Goal: Information Seeking & Learning: Learn about a topic

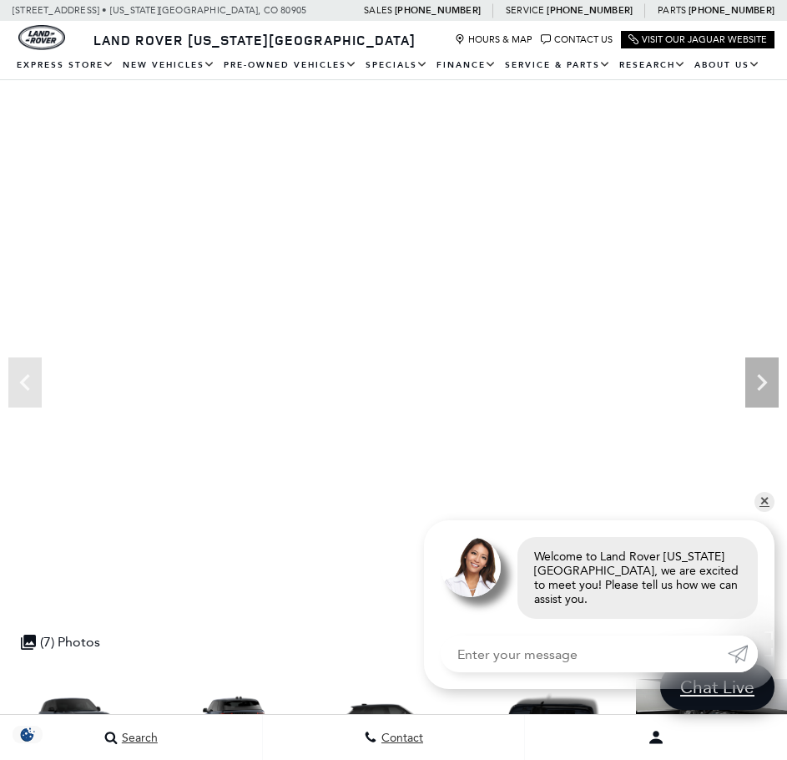
scroll to position [84, 0]
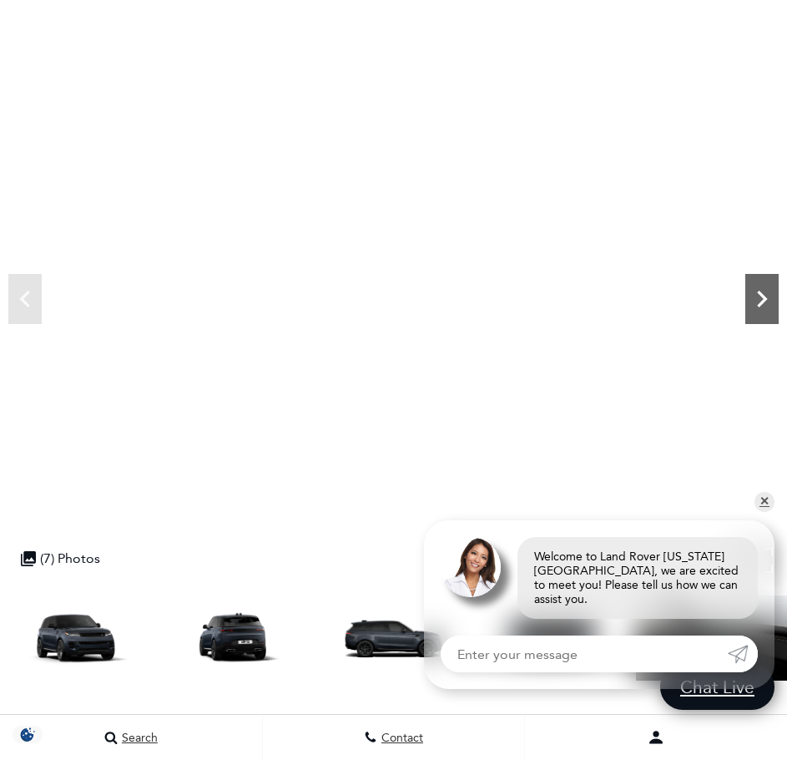
click at [765, 296] on icon "Next" at bounding box center [762, 299] width 10 height 17
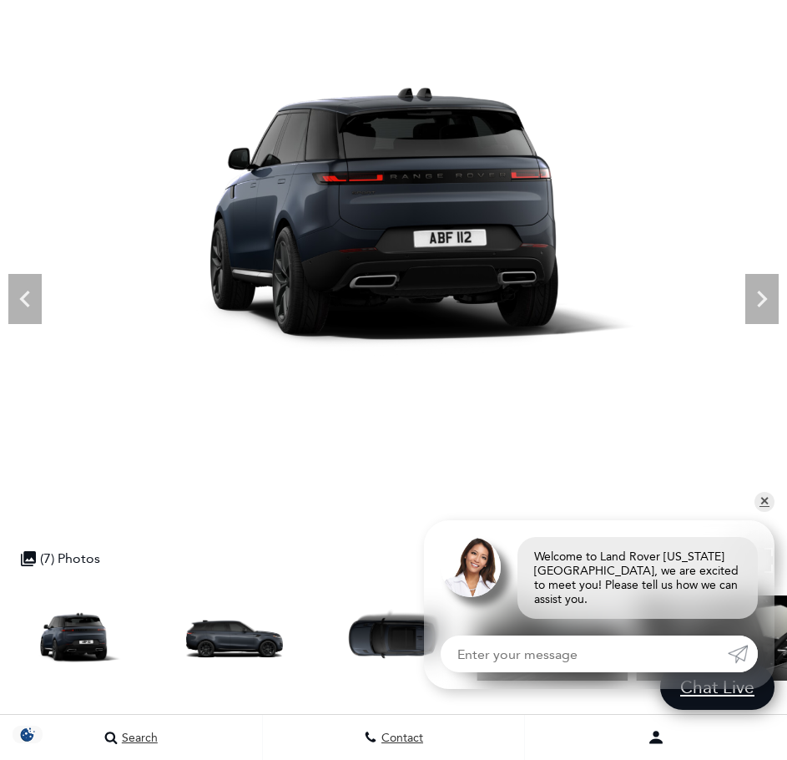
click at [742, 290] on img at bounding box center [393, 218] width 787 height 443
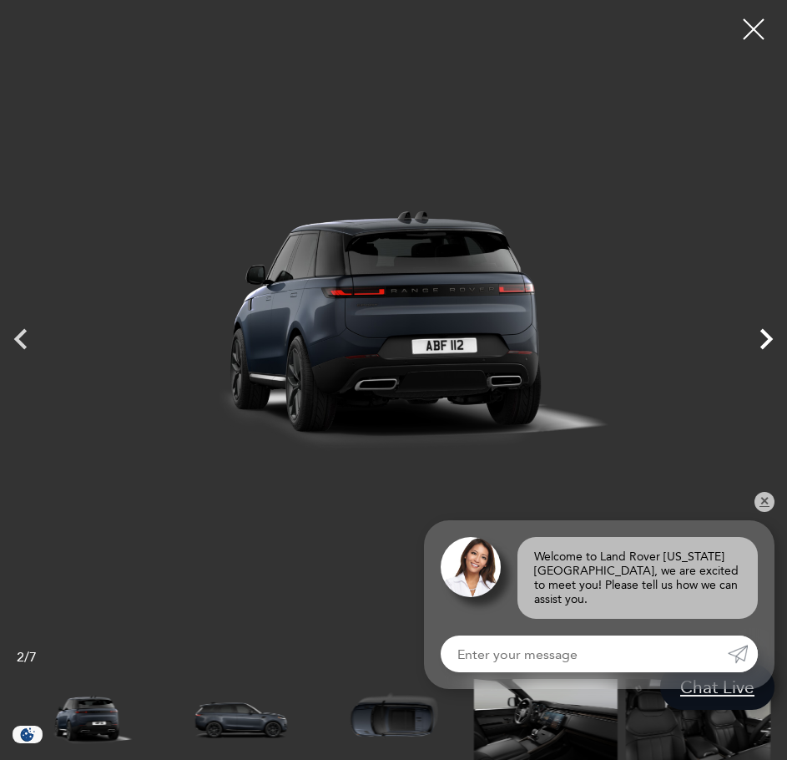
click at [769, 338] on icon "Next" at bounding box center [767, 338] width 13 height 21
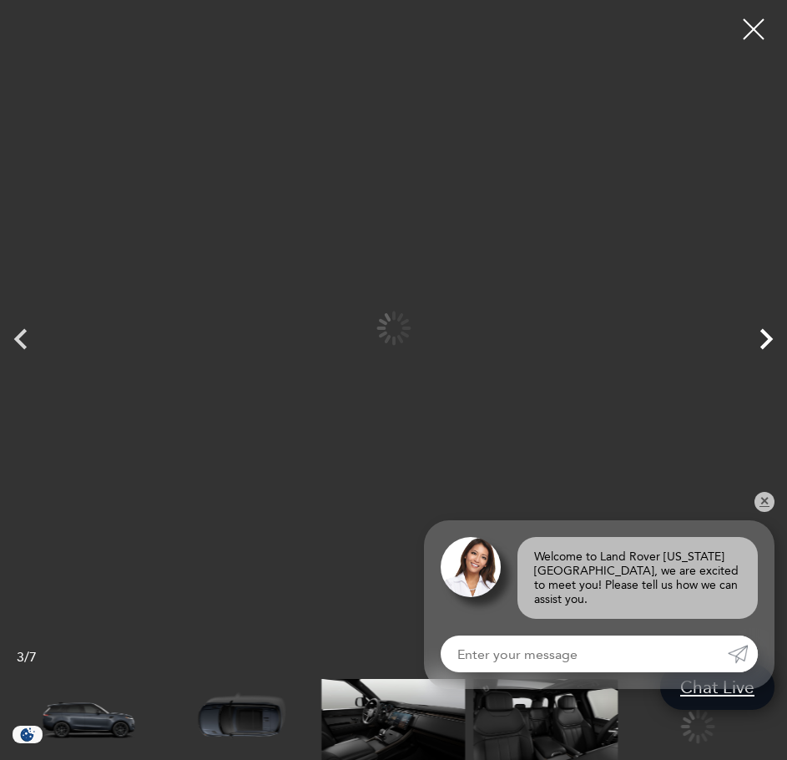
click at [769, 338] on icon "Next" at bounding box center [767, 338] width 13 height 21
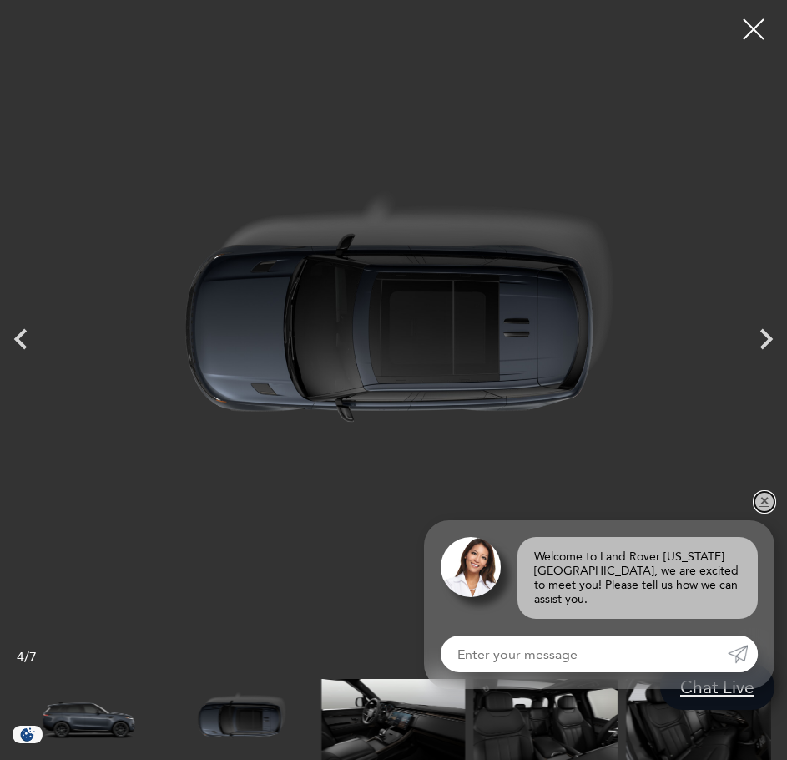
click at [765, 512] on link "✕" at bounding box center [765, 502] width 20 height 20
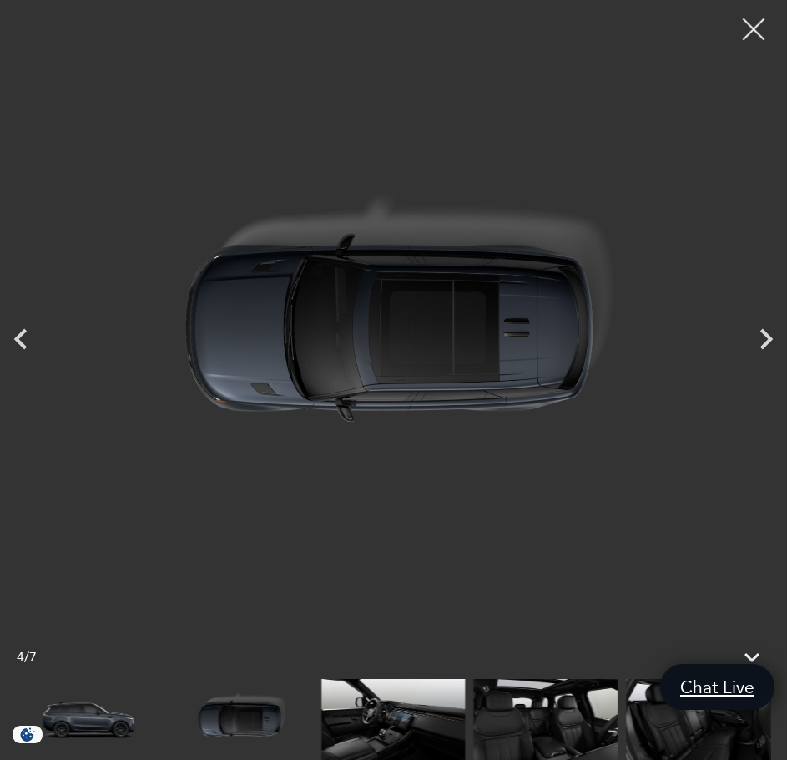
click at [762, 25] on div at bounding box center [754, 30] width 44 height 44
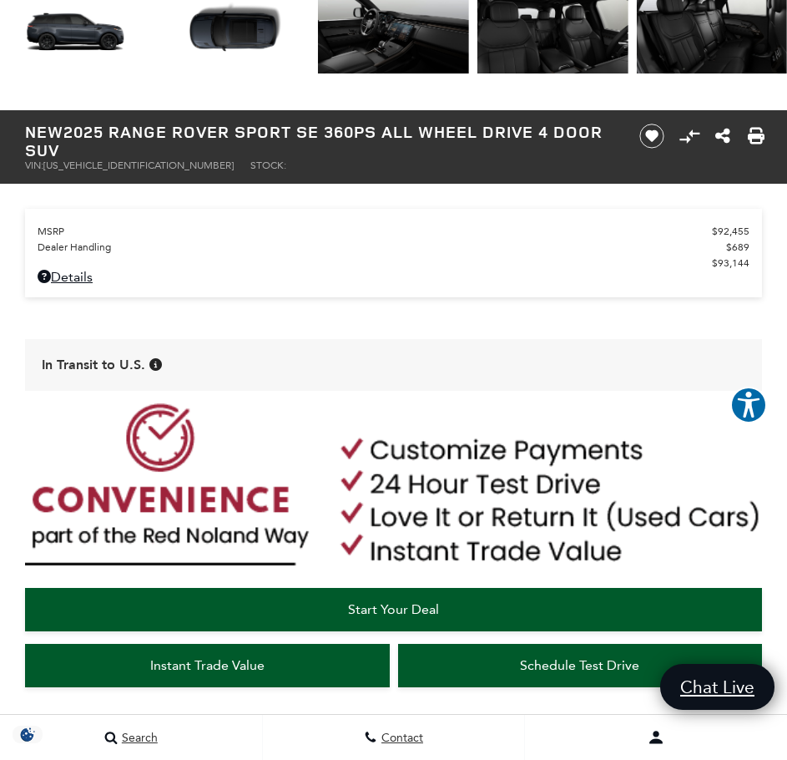
scroll to position [0, 0]
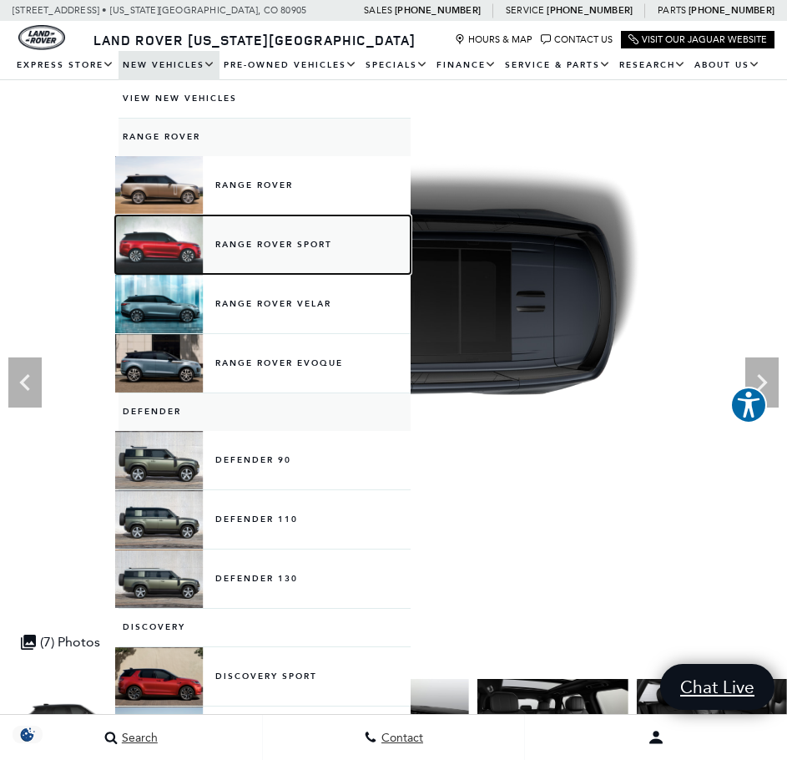
click at [166, 251] on link "Range Rover Sport" at bounding box center [265, 244] width 292 height 58
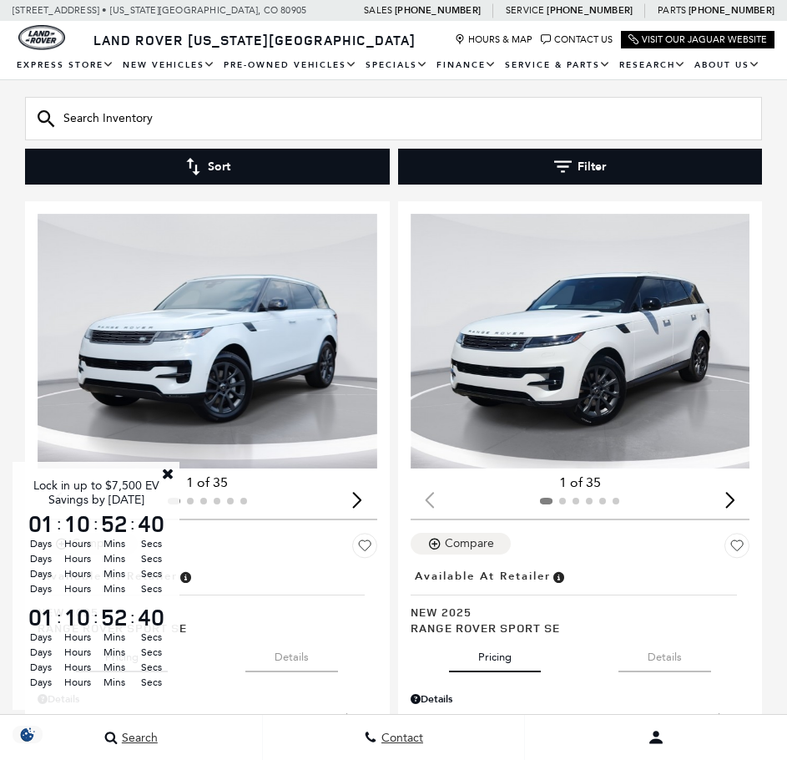
click at [166, 474] on link "Close" at bounding box center [167, 473] width 15 height 15
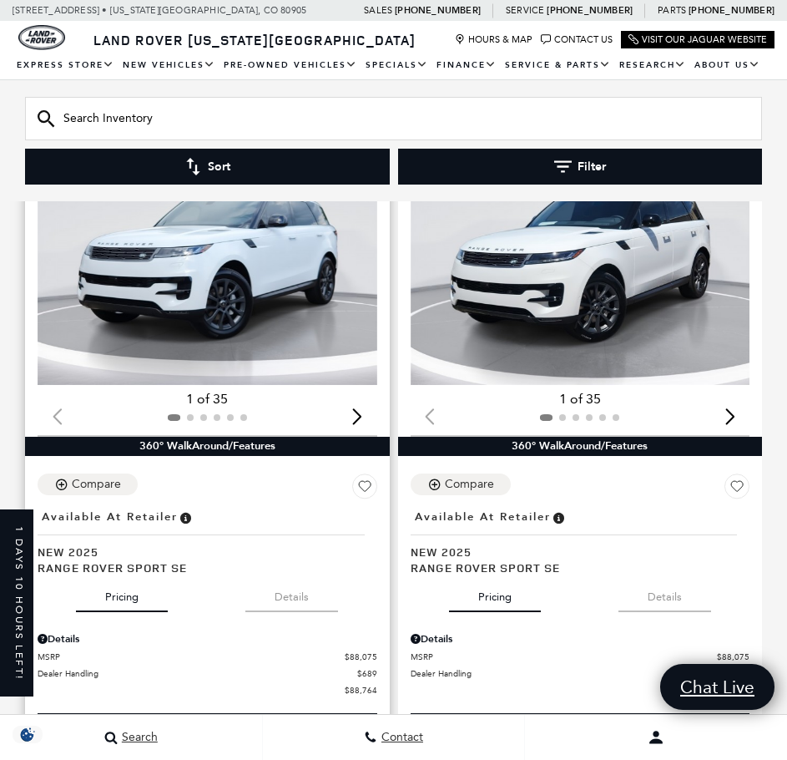
scroll to position [258, 0]
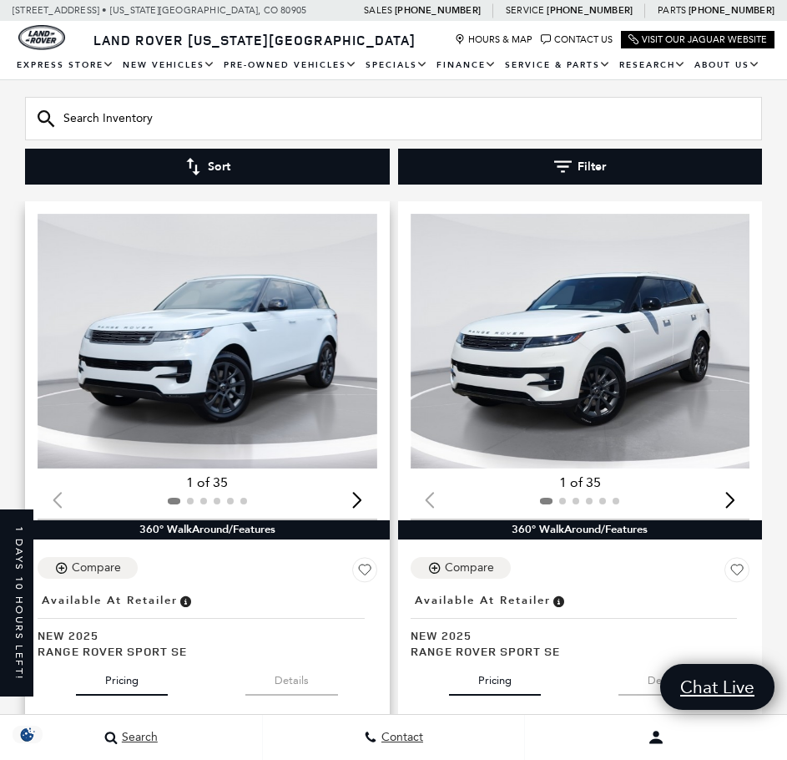
click at [318, 364] on img "1 / 2" at bounding box center [208, 341] width 340 height 255
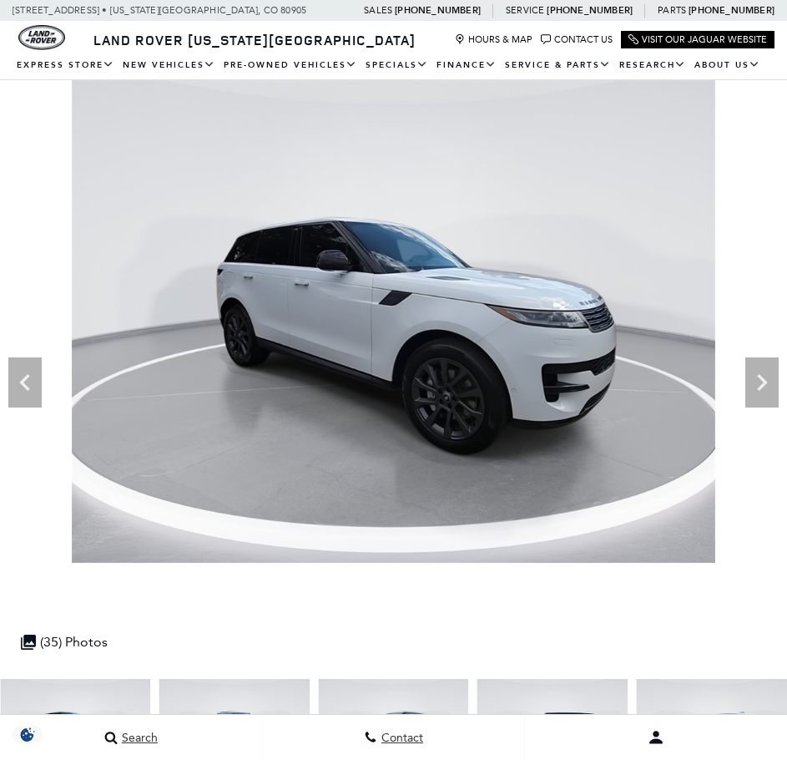
click at [762, 388] on icon "Next" at bounding box center [762, 382] width 10 height 17
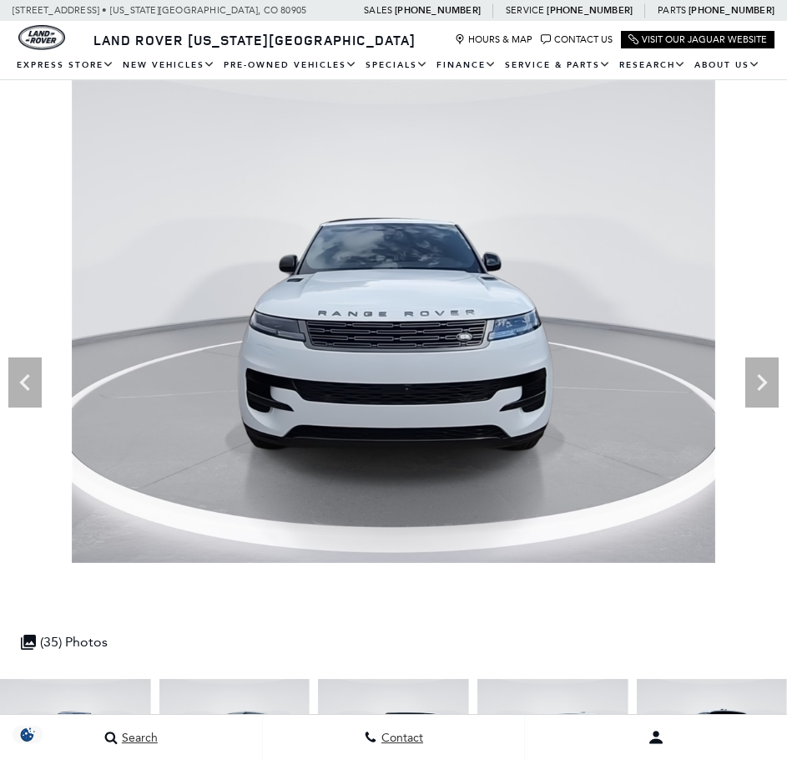
click at [762, 388] on icon "Next" at bounding box center [762, 382] width 10 height 17
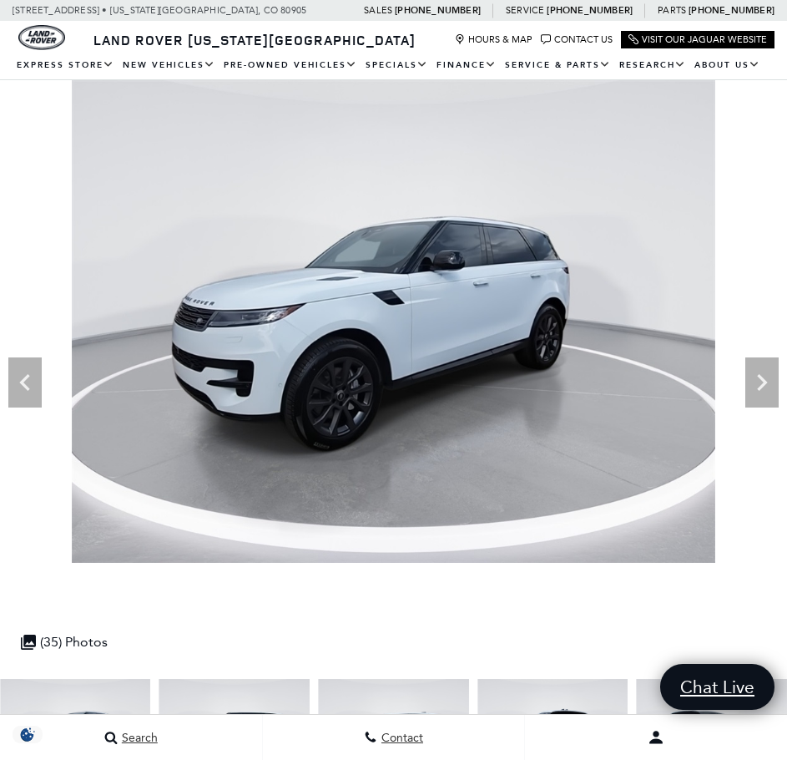
click at [762, 388] on icon "Next" at bounding box center [762, 382] width 10 height 17
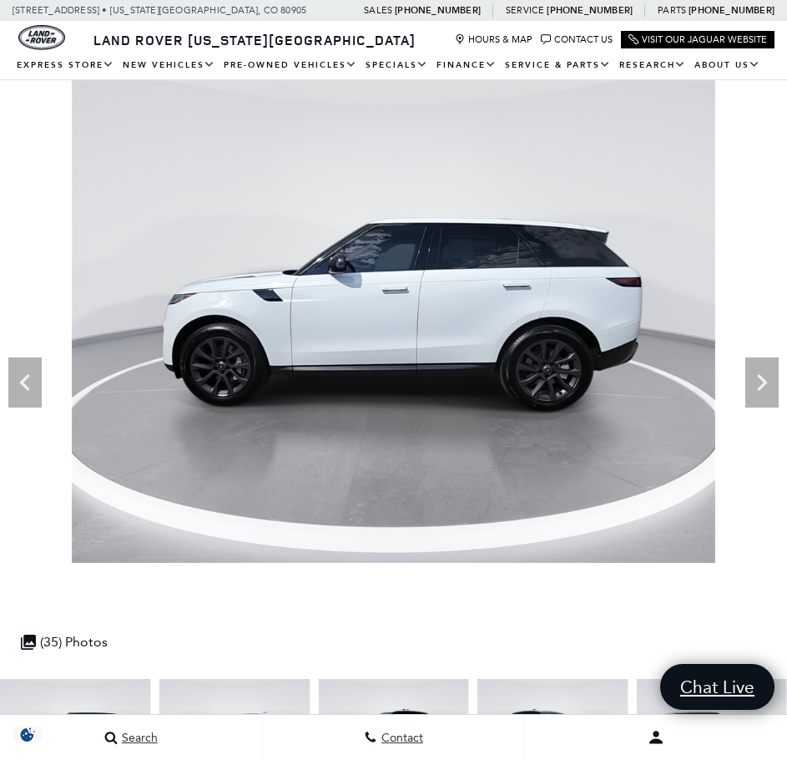
click at [762, 388] on icon "Next" at bounding box center [762, 382] width 10 height 17
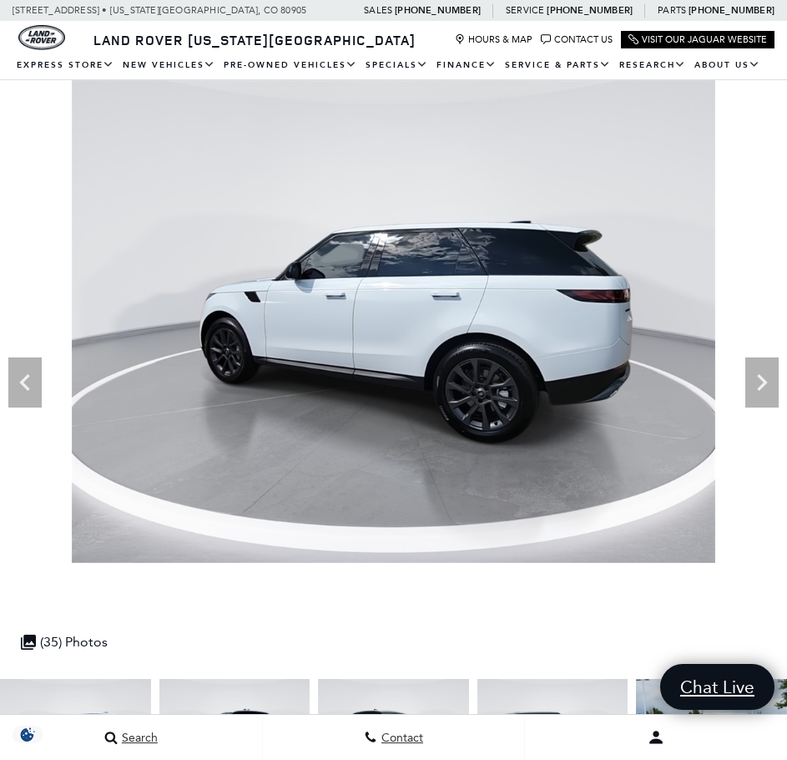
click at [762, 388] on icon "Next" at bounding box center [762, 382] width 10 height 17
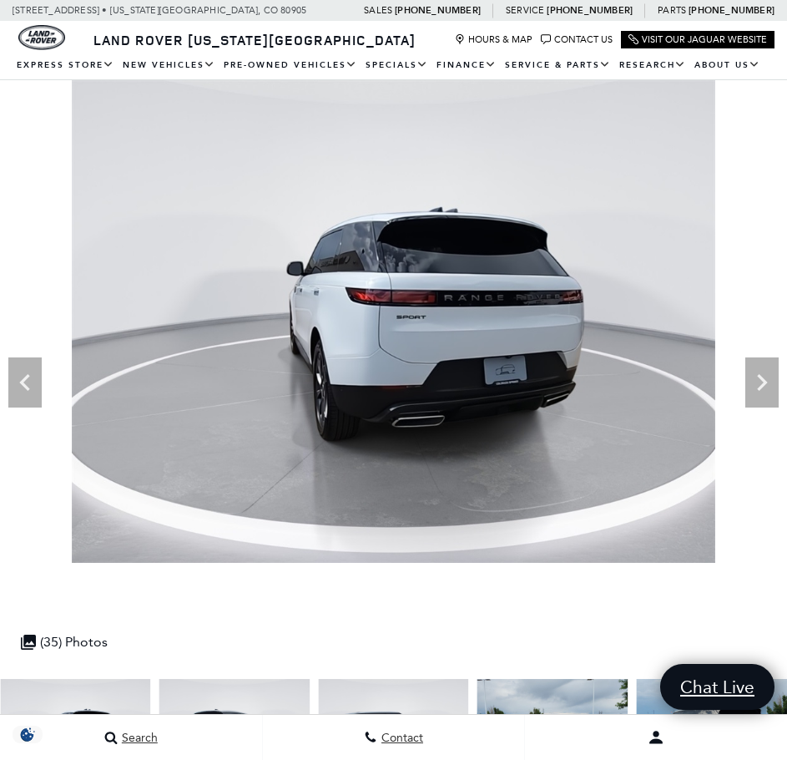
click at [762, 388] on icon "Next" at bounding box center [762, 382] width 10 height 17
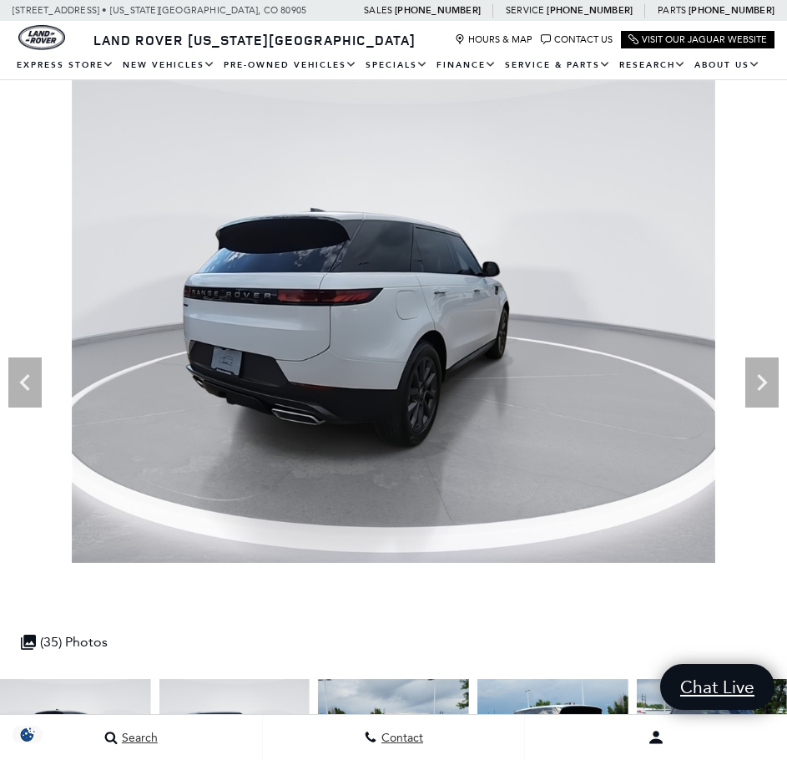
click at [762, 388] on icon "Next" at bounding box center [762, 382] width 10 height 17
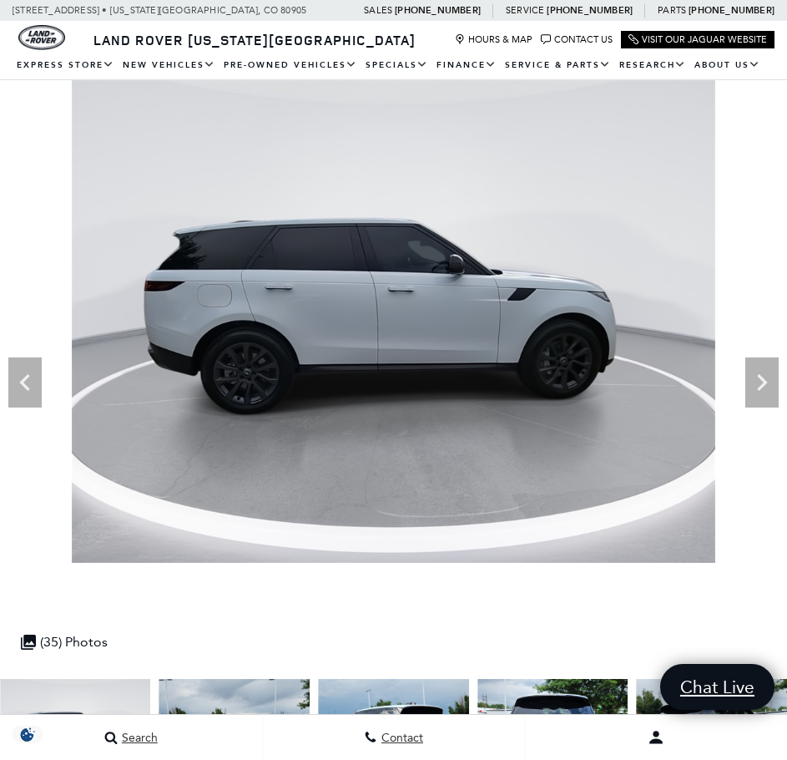
click at [762, 388] on icon "Next" at bounding box center [762, 382] width 10 height 17
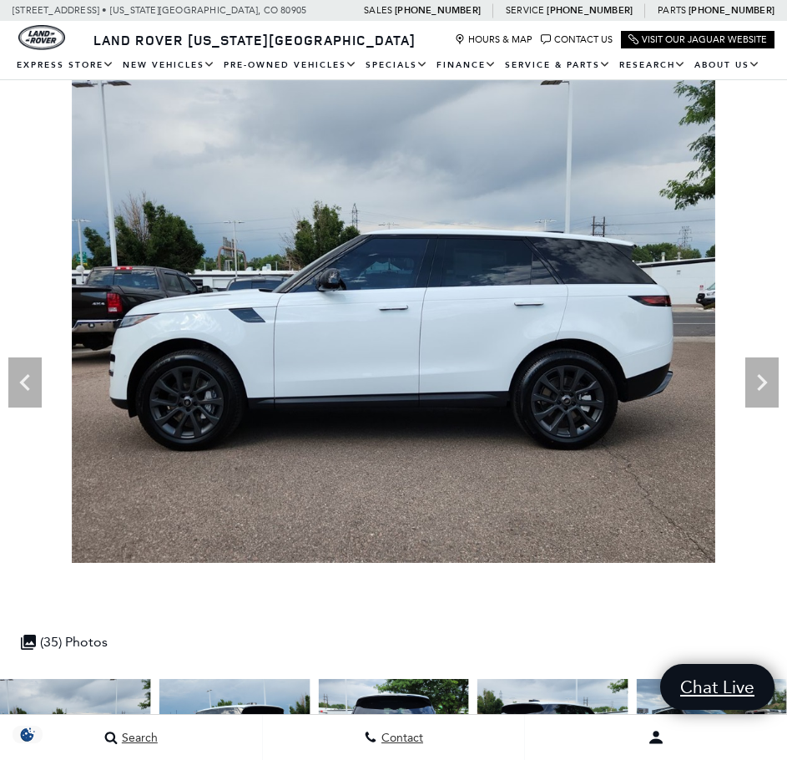
click at [762, 388] on icon "Next" at bounding box center [762, 382] width 10 height 17
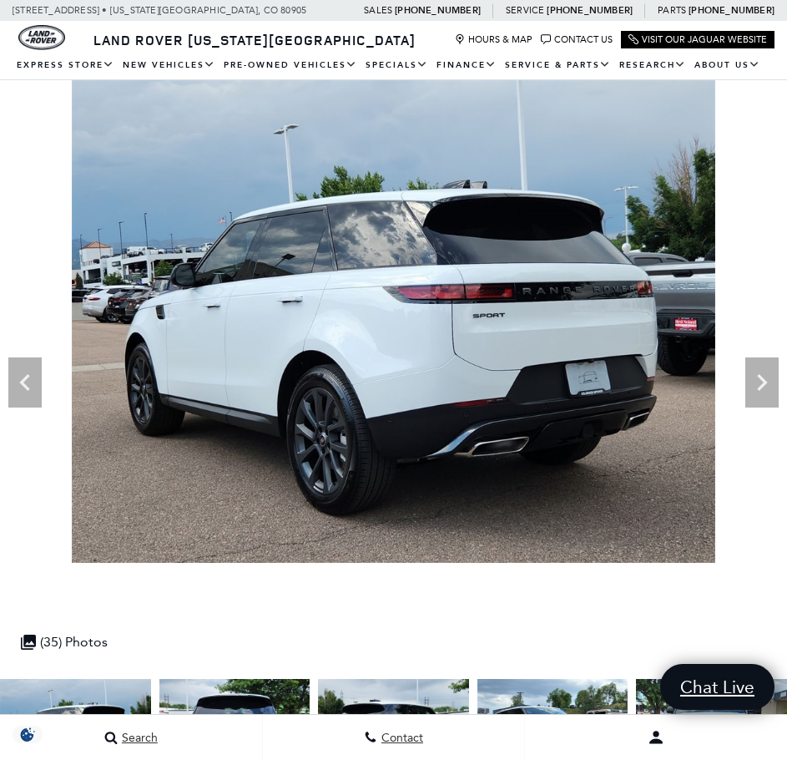
click at [762, 388] on icon "Next" at bounding box center [762, 382] width 10 height 17
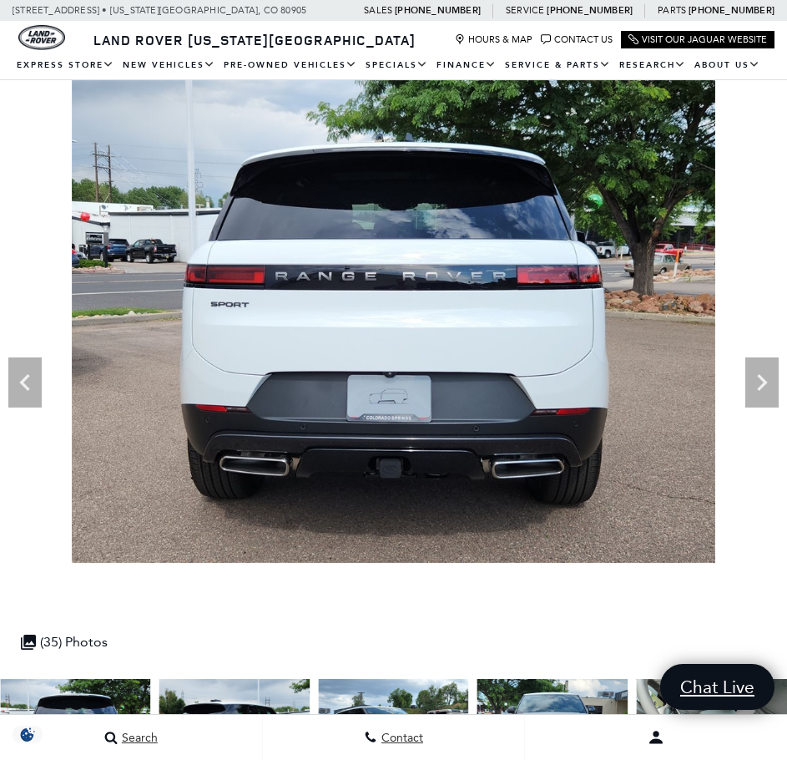
click at [762, 388] on icon "Next" at bounding box center [762, 382] width 10 height 17
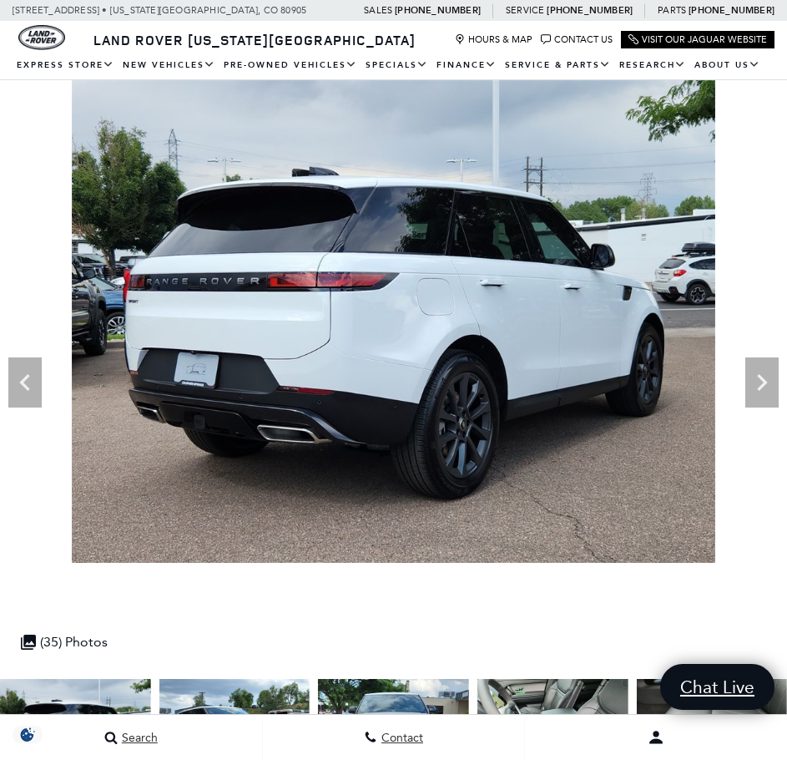
click at [762, 388] on icon "Next" at bounding box center [762, 382] width 10 height 17
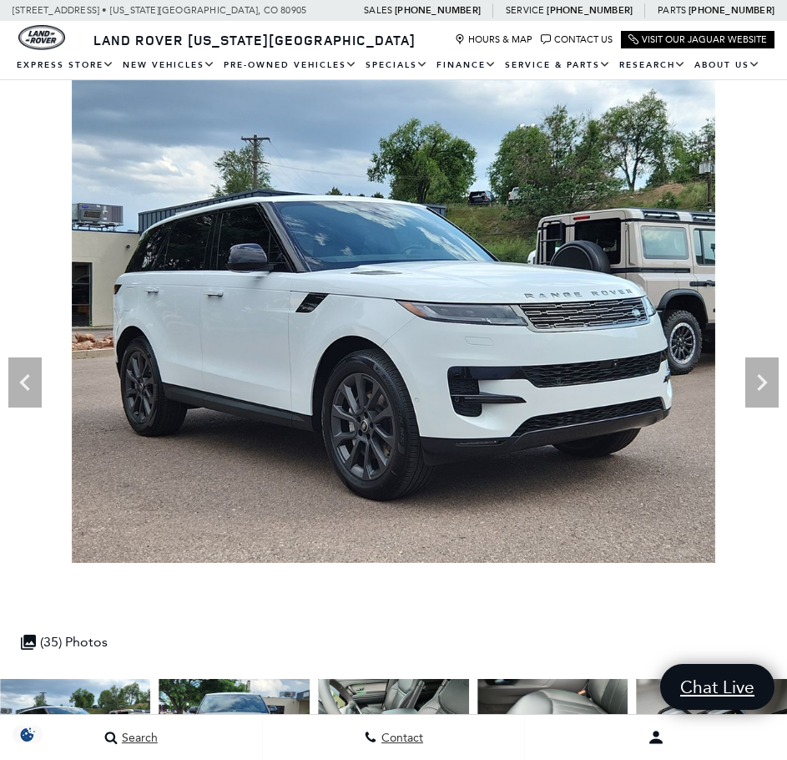
click at [762, 388] on icon "Next" at bounding box center [762, 382] width 10 height 17
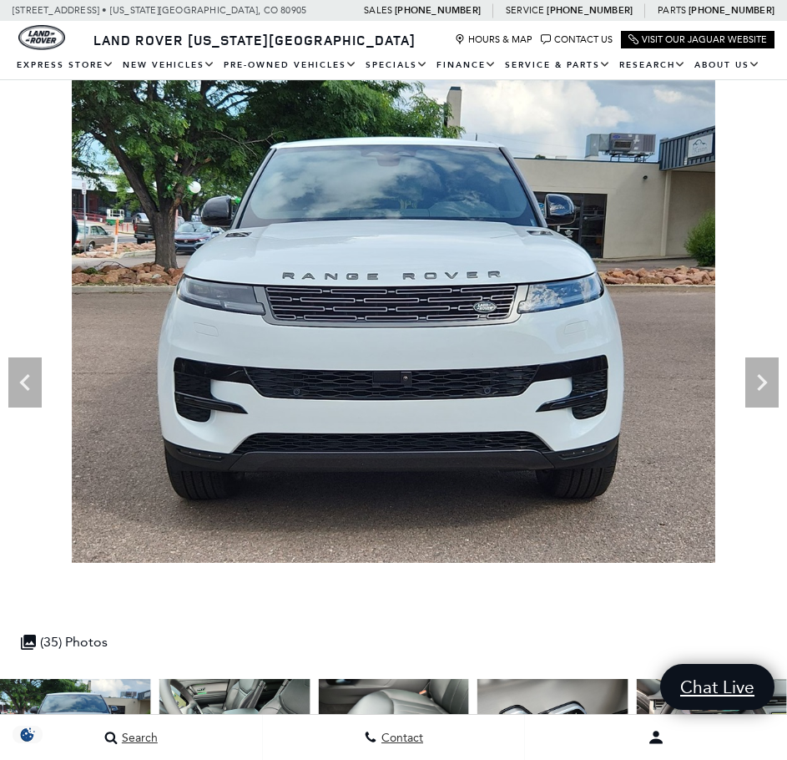
click at [762, 388] on icon "Next" at bounding box center [762, 382] width 10 height 17
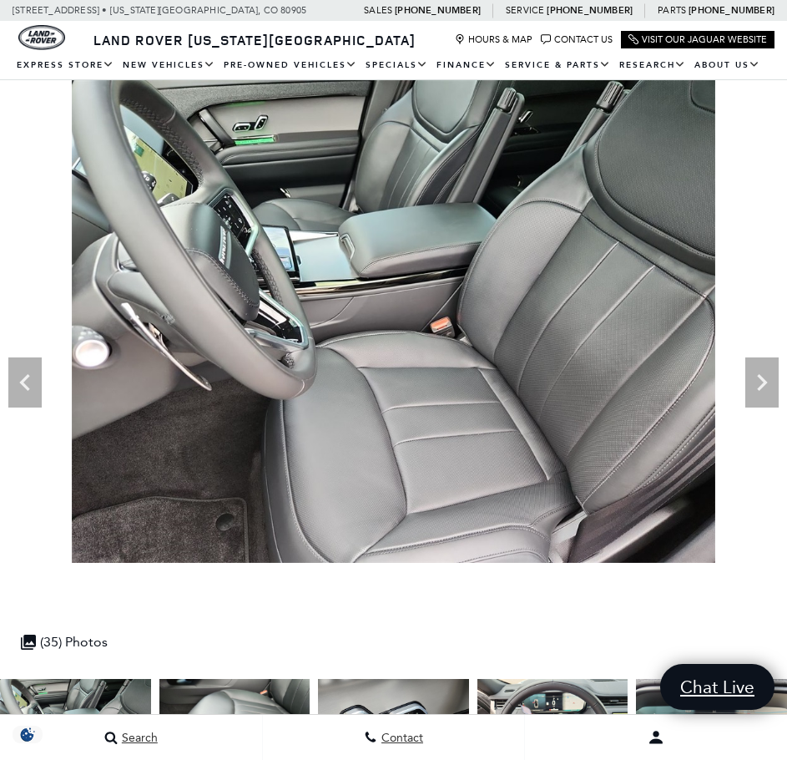
click at [762, 388] on icon "Next" at bounding box center [762, 382] width 10 height 17
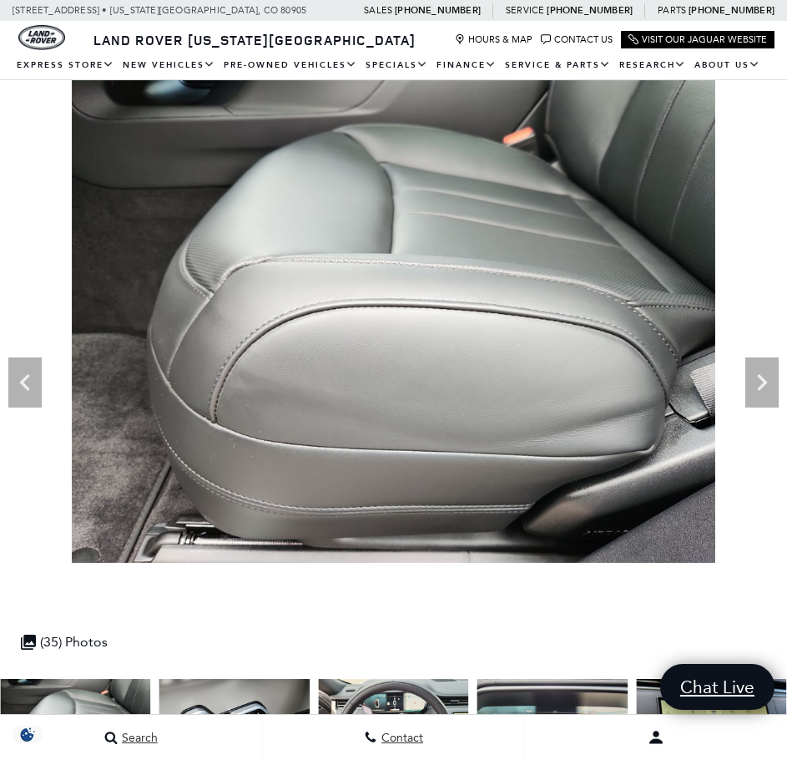
click at [762, 388] on icon "Next" at bounding box center [762, 382] width 10 height 17
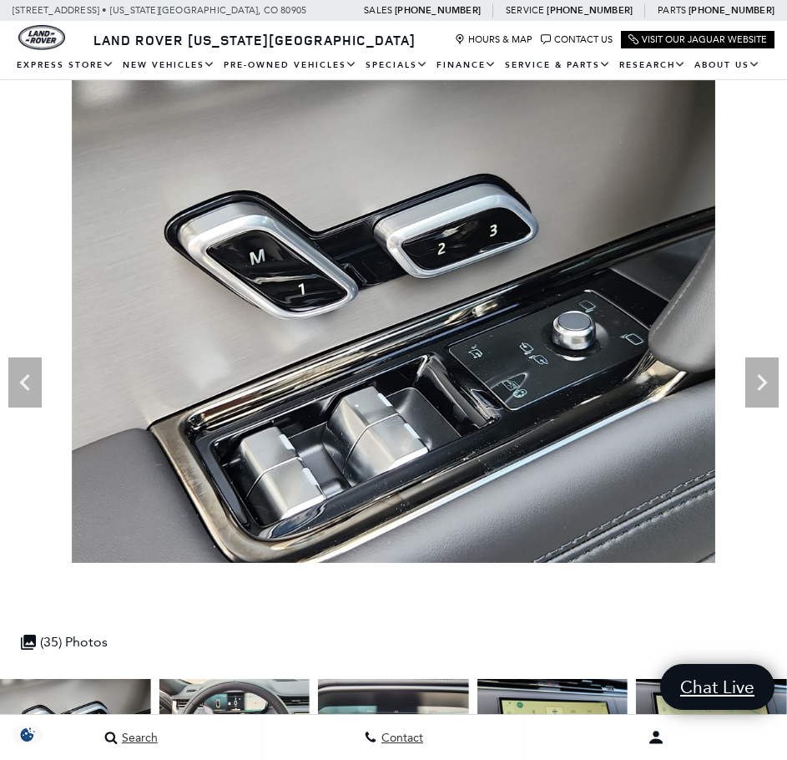
click at [762, 388] on icon "Next" at bounding box center [762, 382] width 10 height 17
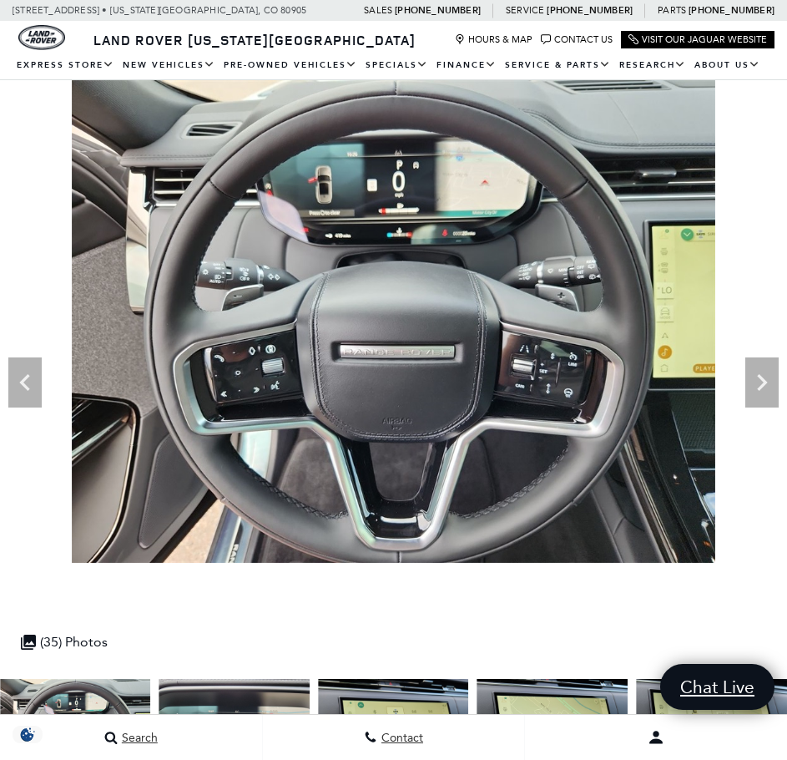
click at [762, 388] on icon "Next" at bounding box center [762, 382] width 10 height 17
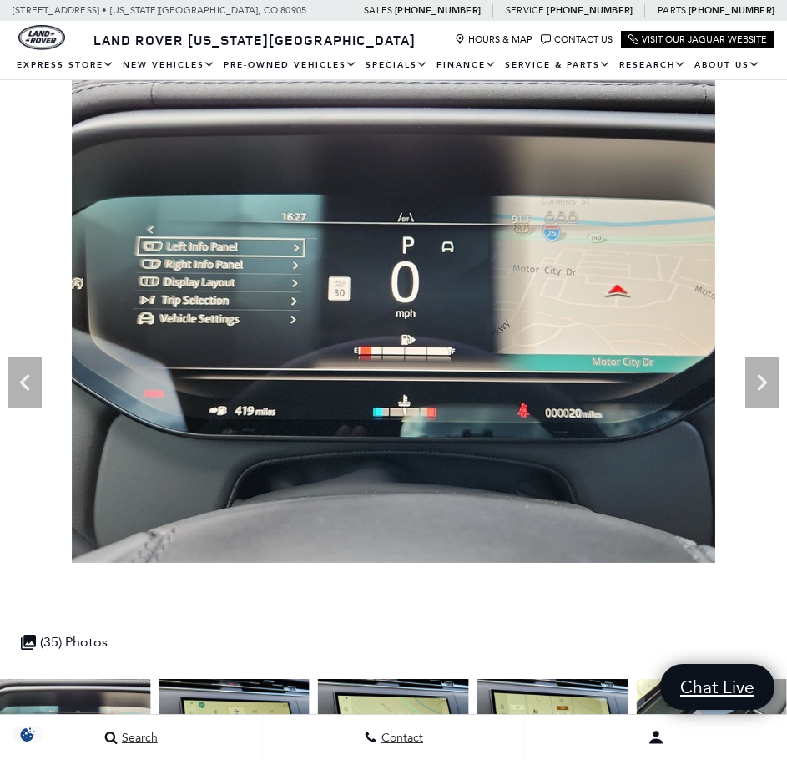
click at [762, 388] on icon "Next" at bounding box center [762, 382] width 10 height 17
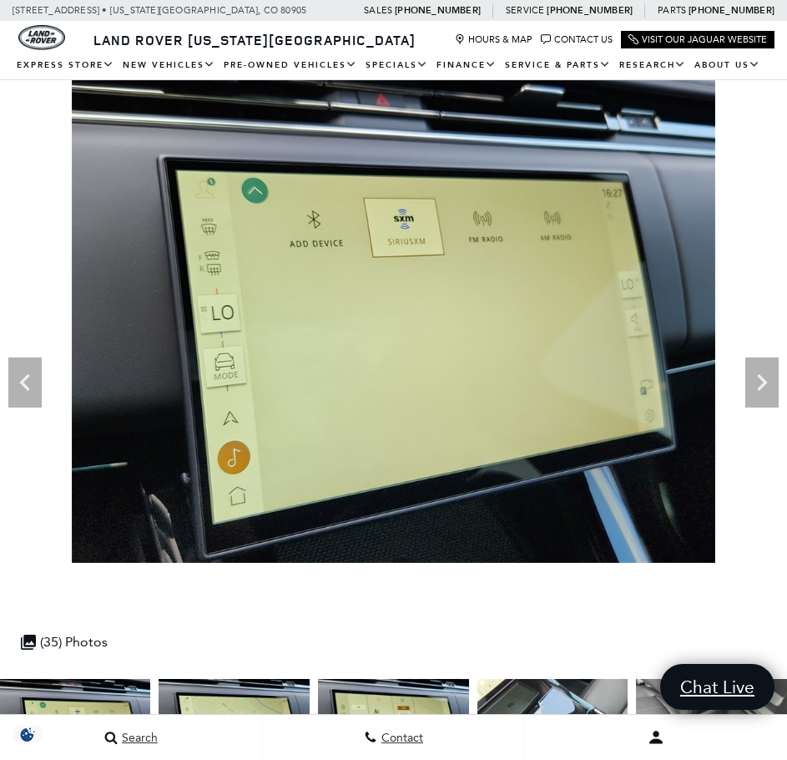
click at [762, 388] on icon "Next" at bounding box center [762, 382] width 10 height 17
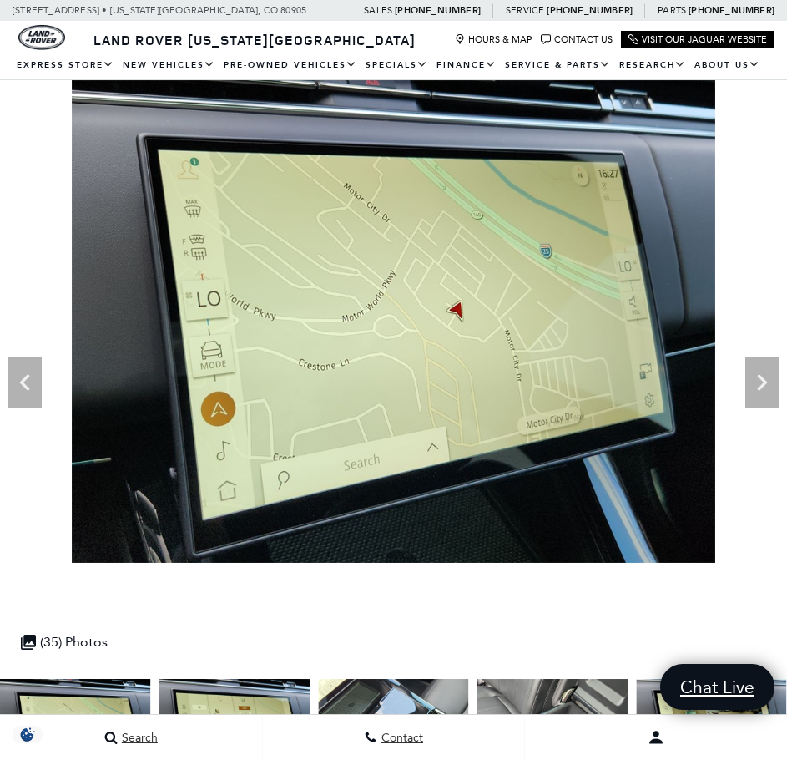
click at [762, 388] on icon "Next" at bounding box center [762, 382] width 10 height 17
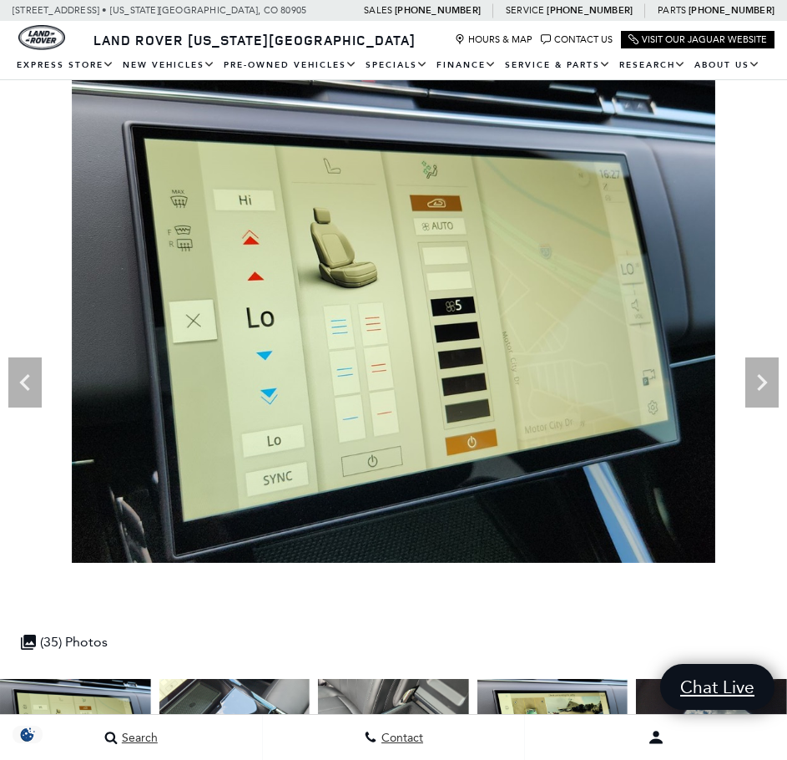
click at [762, 388] on icon "Next" at bounding box center [762, 382] width 10 height 17
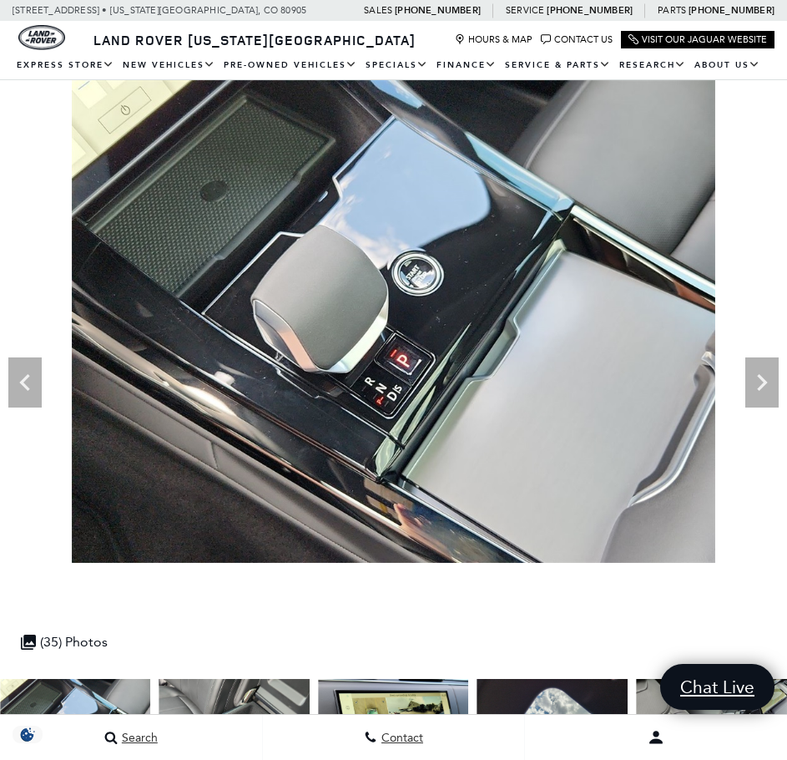
click at [762, 388] on icon "Next" at bounding box center [762, 382] width 10 height 17
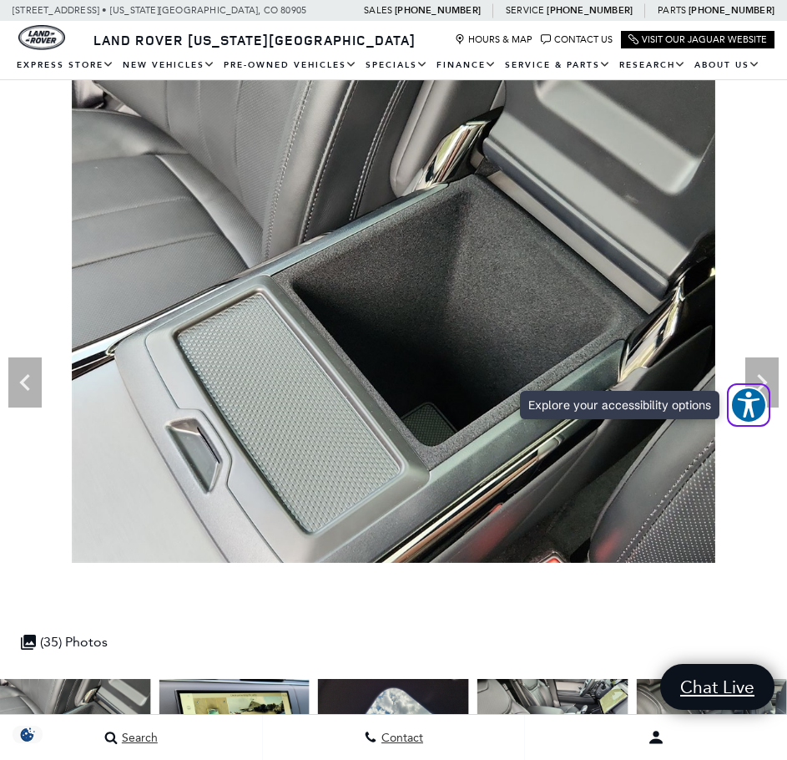
click at [762, 388] on span "Explore your accessibility options" at bounding box center [749, 405] width 37 height 37
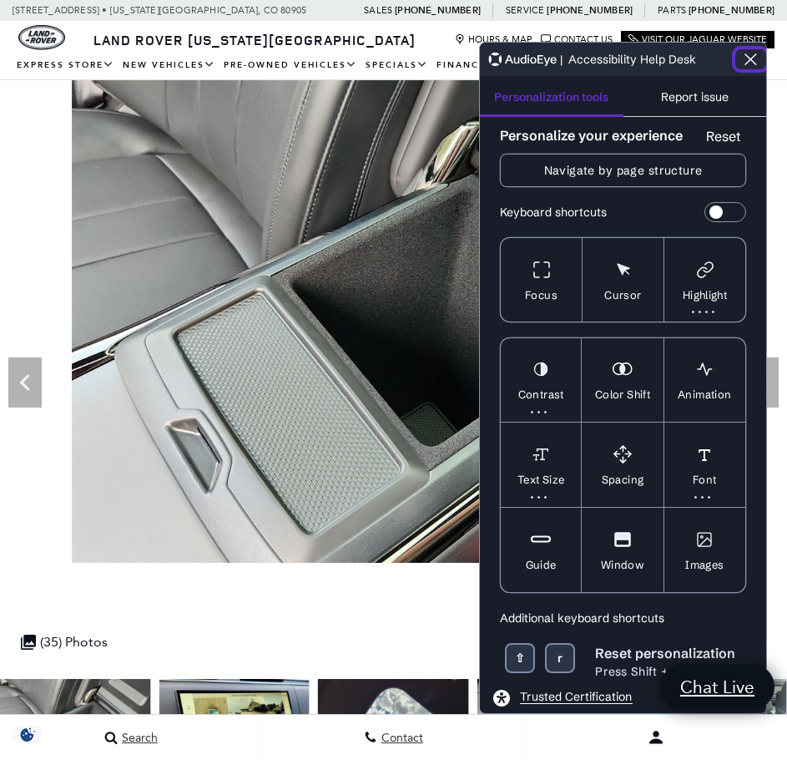
click at [740, 54] on button "Close the AudioEye toolbar" at bounding box center [751, 59] width 31 height 20
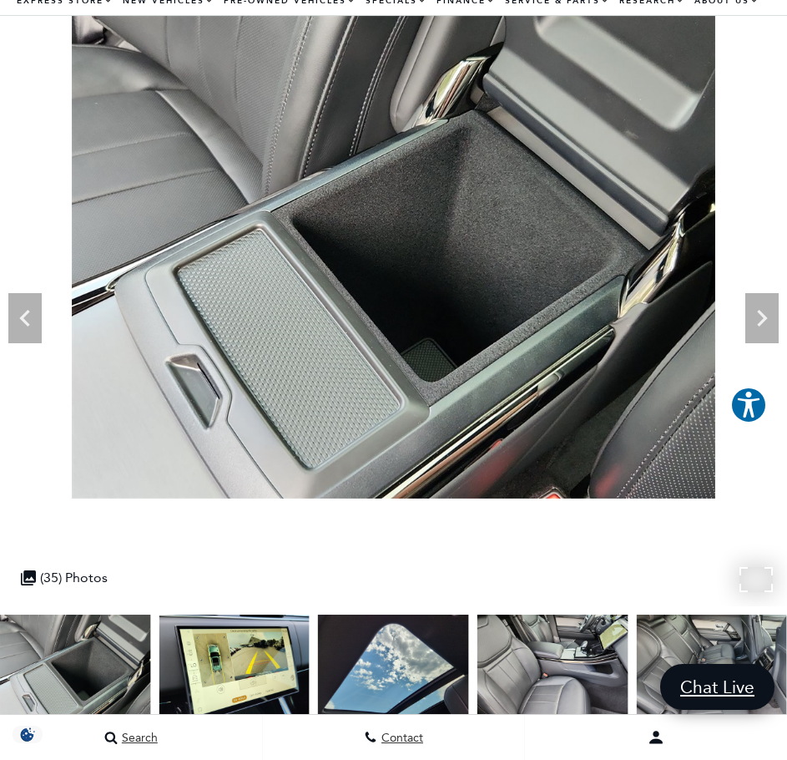
scroll to position [84, 0]
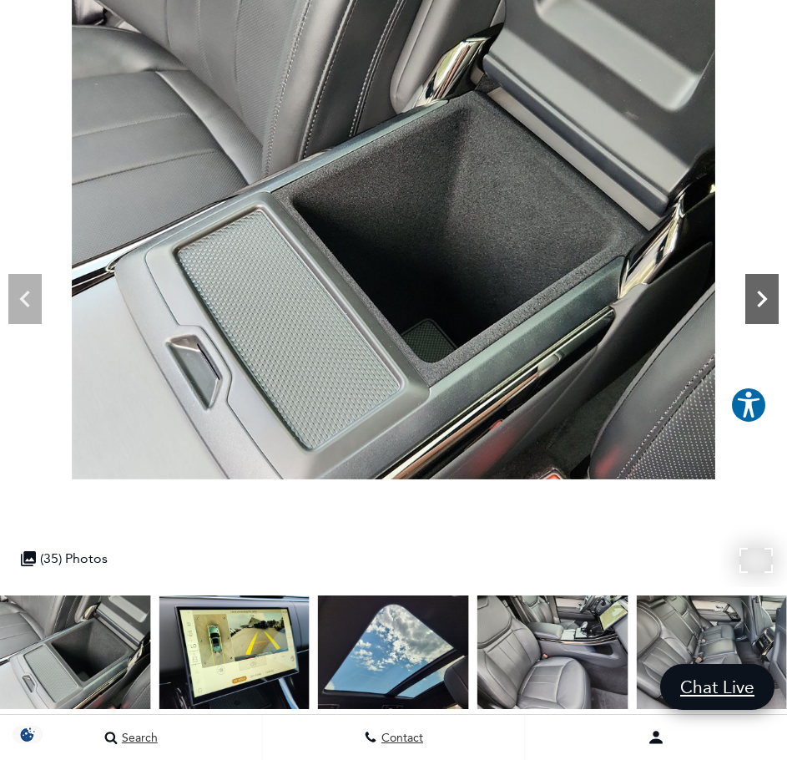
click at [770, 299] on icon "Next" at bounding box center [762, 298] width 33 height 33
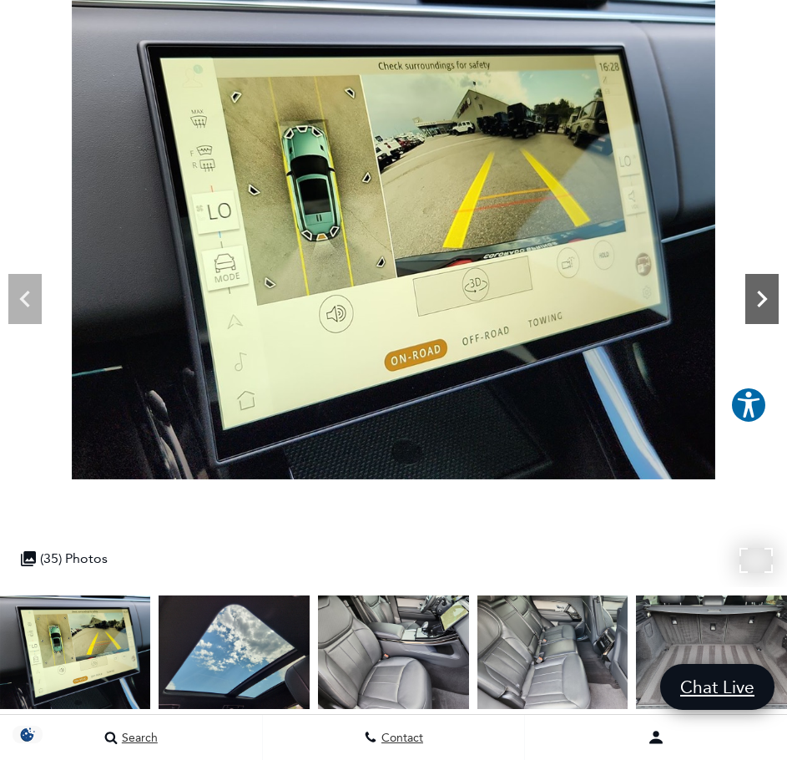
click at [770, 299] on icon "Next" at bounding box center [762, 298] width 33 height 33
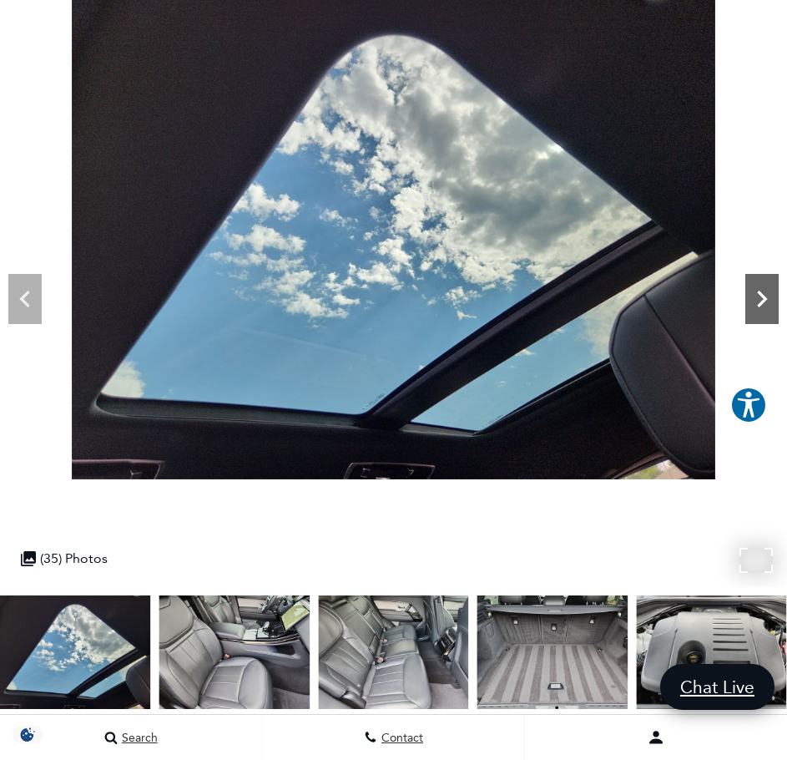
click at [770, 299] on icon "Next" at bounding box center [762, 298] width 33 height 33
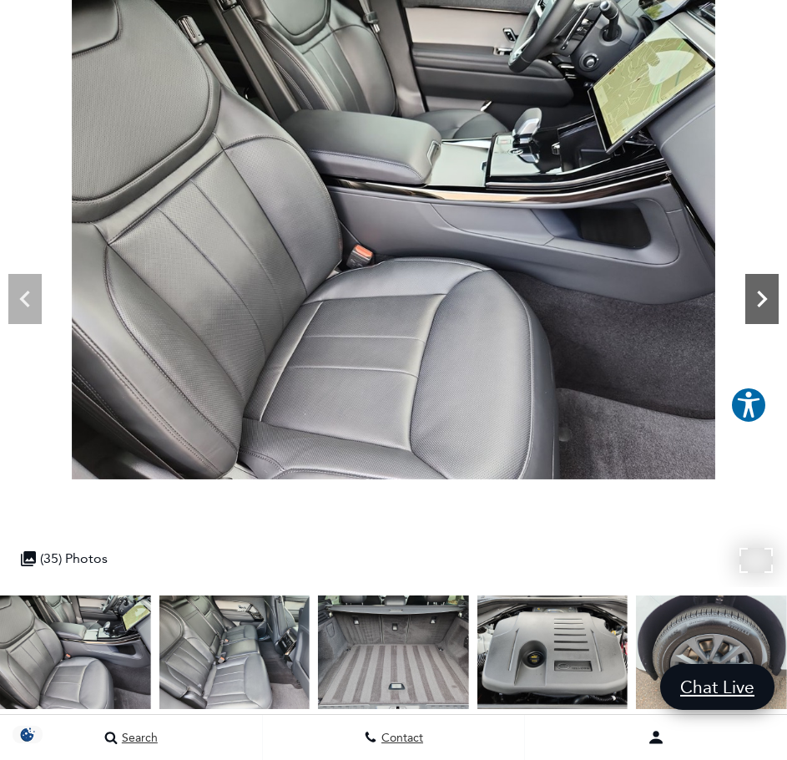
click at [770, 299] on icon "Next" at bounding box center [762, 298] width 33 height 33
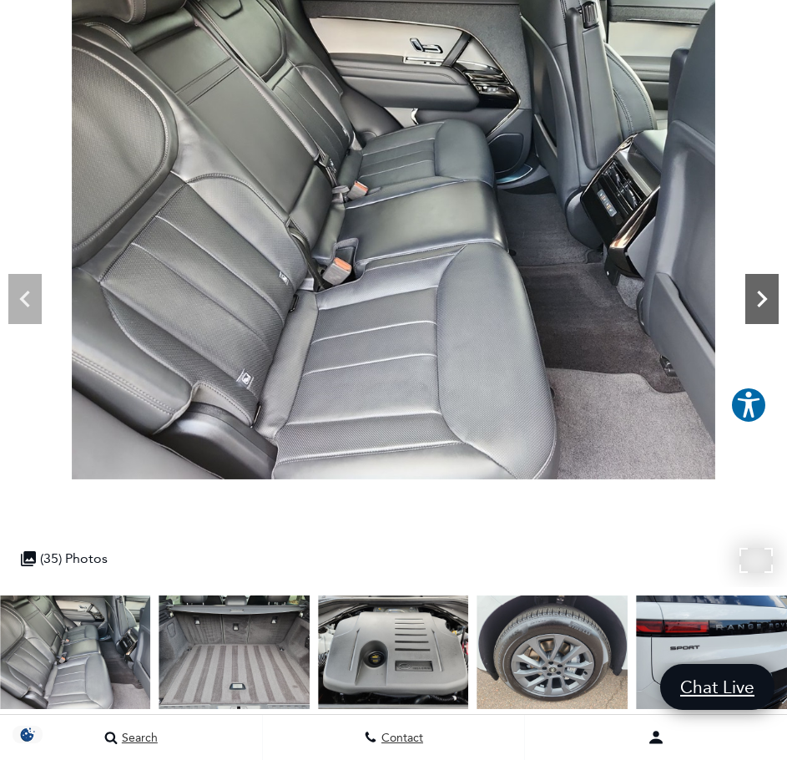
click at [770, 299] on icon "Next" at bounding box center [762, 298] width 33 height 33
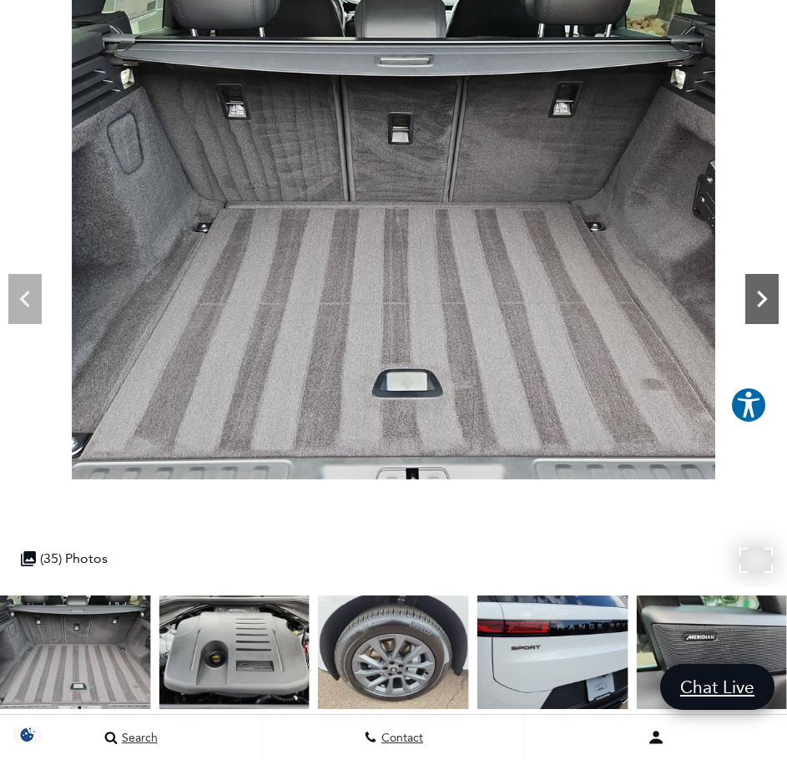
click at [770, 299] on icon "Next" at bounding box center [762, 298] width 33 height 33
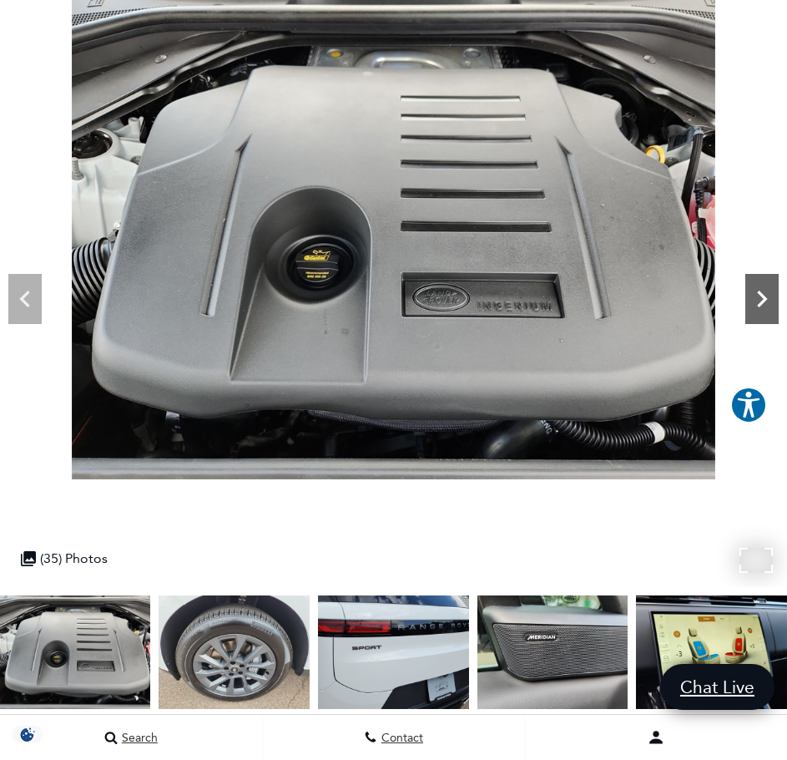
click at [770, 299] on icon "Next" at bounding box center [762, 298] width 33 height 33
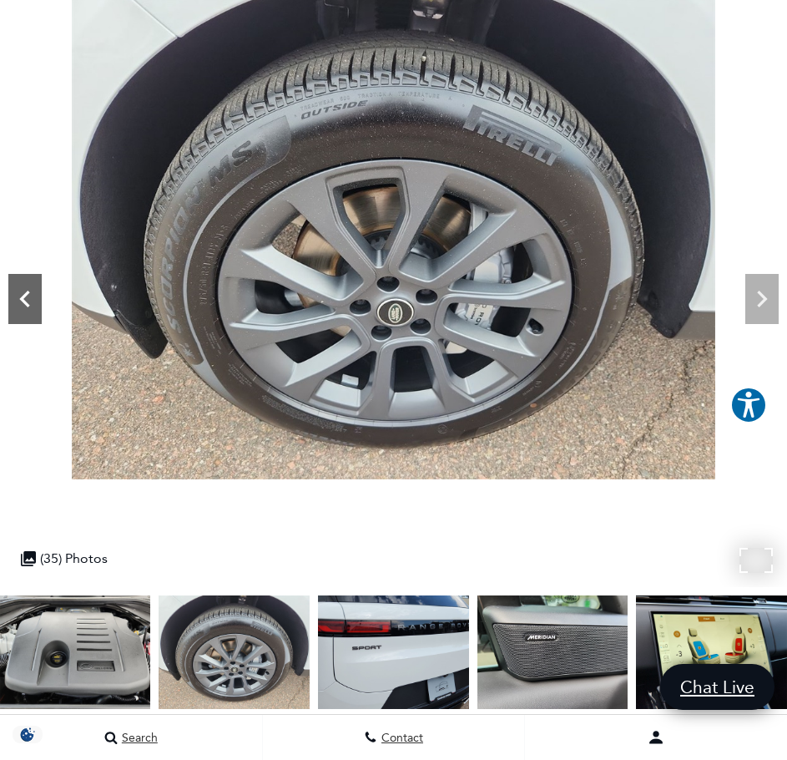
click at [41, 310] on icon "Previous" at bounding box center [24, 298] width 33 height 33
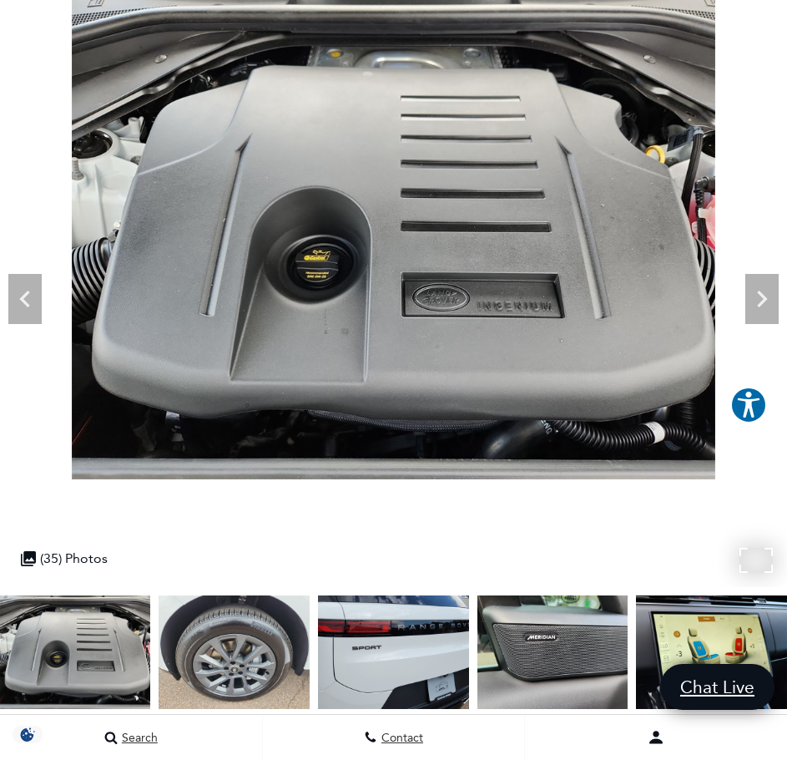
click at [745, 289] on img at bounding box center [393, 238] width 787 height 483
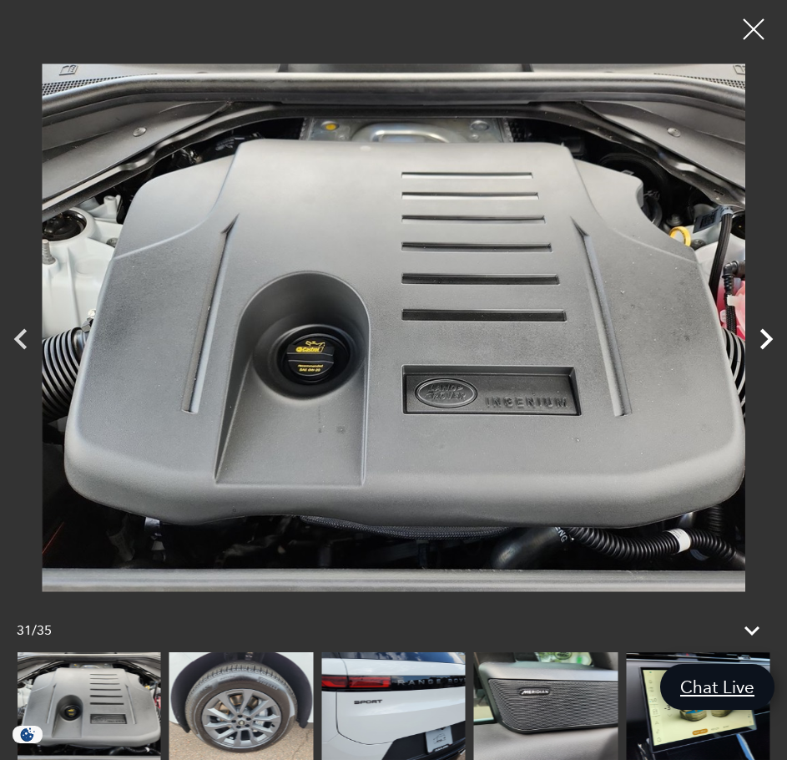
click at [767, 330] on icon "Next" at bounding box center [767, 339] width 42 height 42
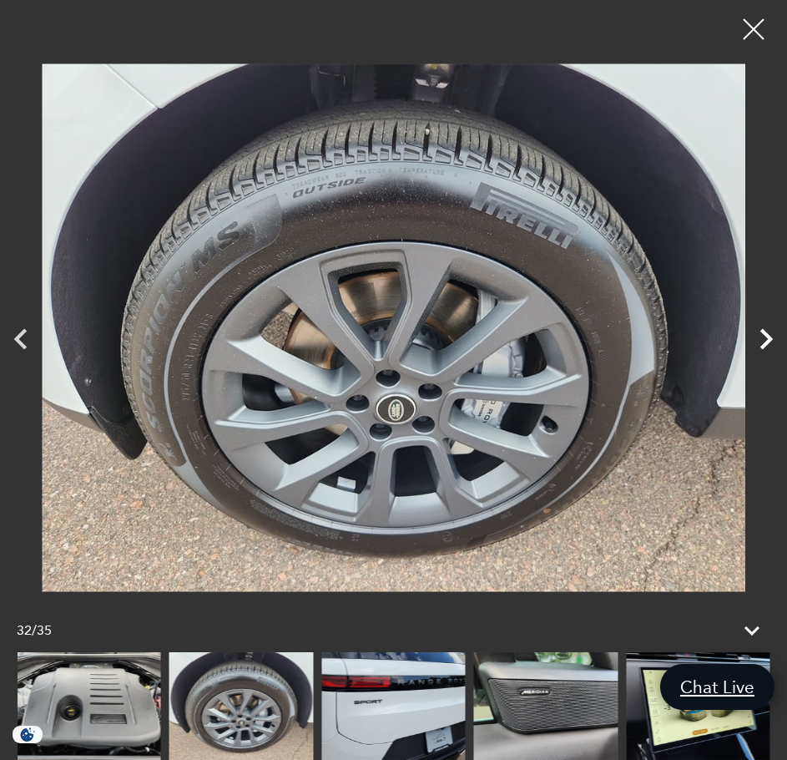
click at [767, 330] on icon "Next" at bounding box center [767, 339] width 42 height 42
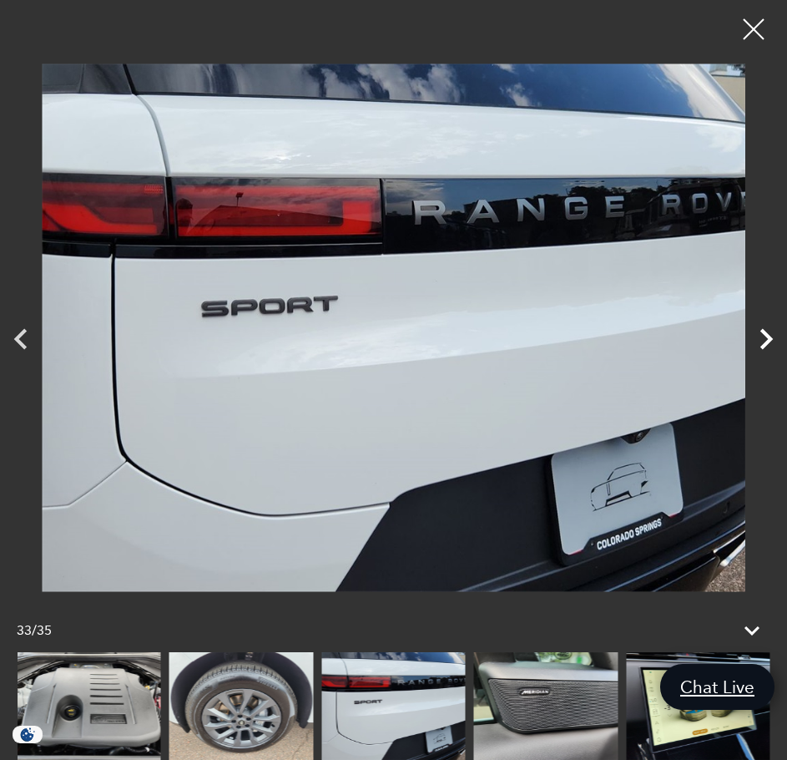
click at [767, 330] on icon "Next" at bounding box center [767, 339] width 42 height 42
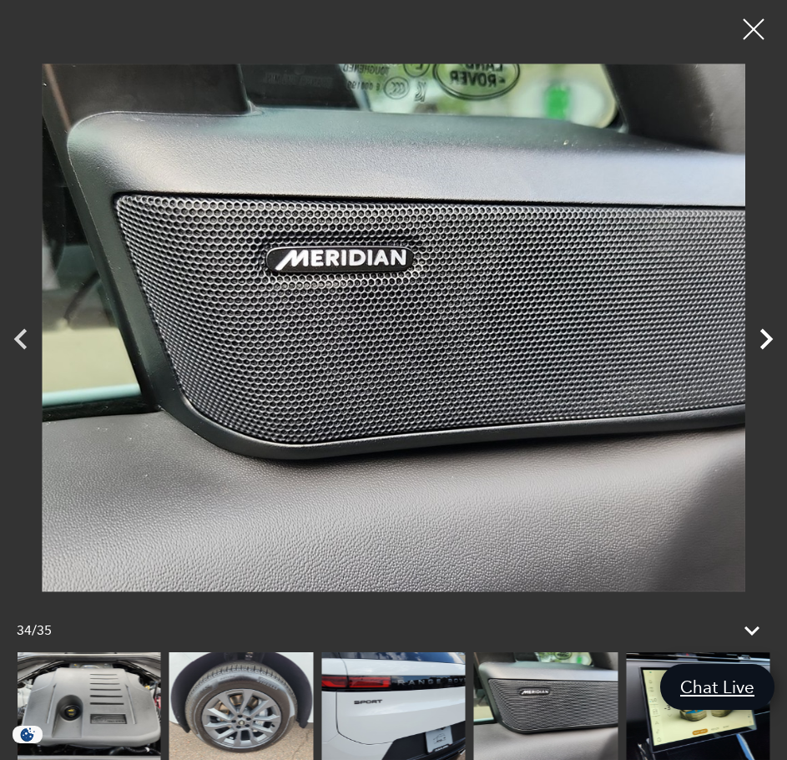
click at [767, 330] on icon "Next" at bounding box center [767, 339] width 42 height 42
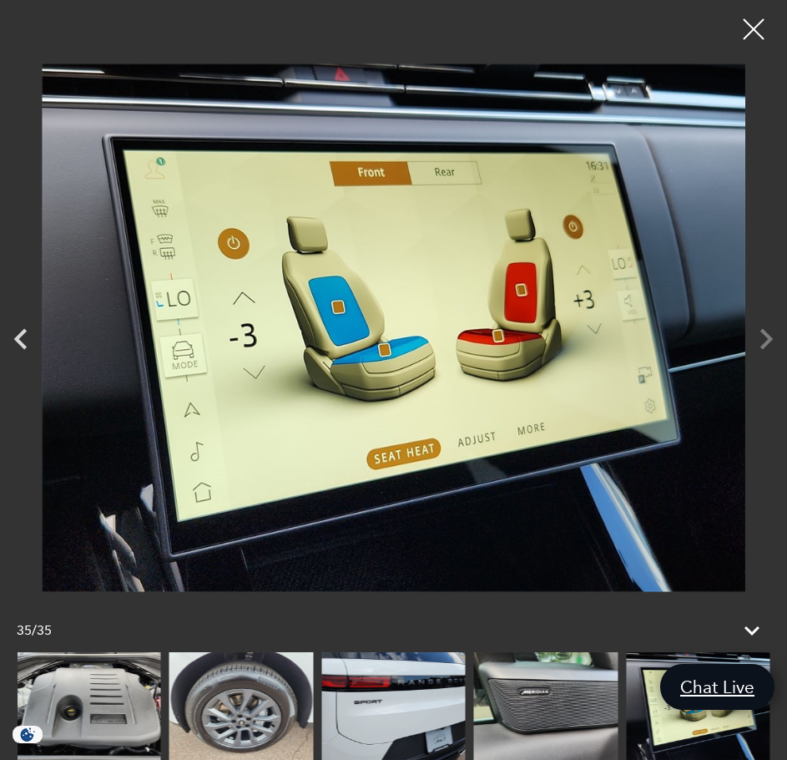
click at [766, 330] on div at bounding box center [393, 328] width 787 height 630
click at [765, 39] on div at bounding box center [754, 30] width 44 height 44
